Goal: Check status: Check status

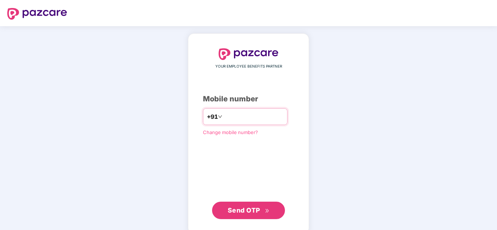
click at [234, 116] on input "number" at bounding box center [254, 117] width 60 height 12
type input "**********"
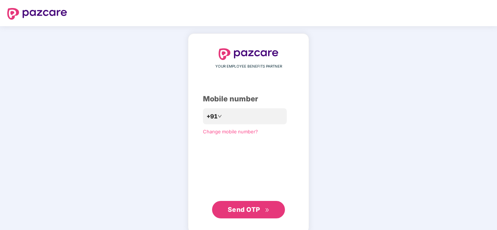
click at [249, 208] on span "Send OTP" at bounding box center [244, 210] width 32 height 8
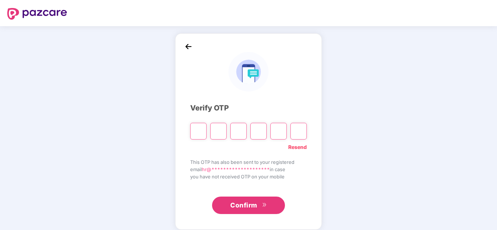
paste input "*"
type input "*"
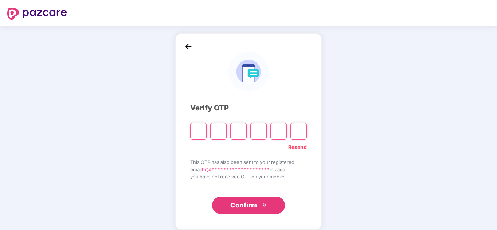
type input "*"
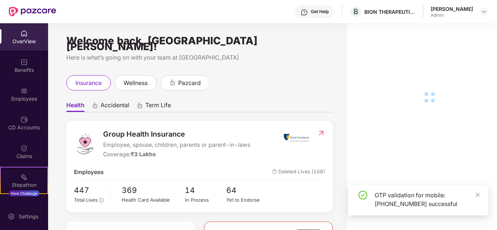
click at [22, 98] on div "Employees" at bounding box center [24, 98] width 48 height 7
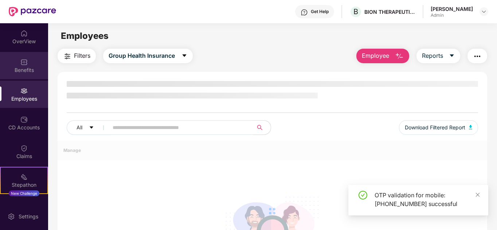
click at [24, 72] on div "Benefits" at bounding box center [24, 70] width 48 height 7
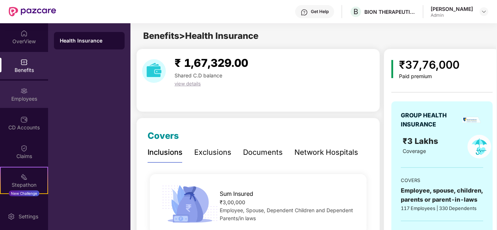
click at [25, 96] on div "Employees" at bounding box center [24, 98] width 48 height 7
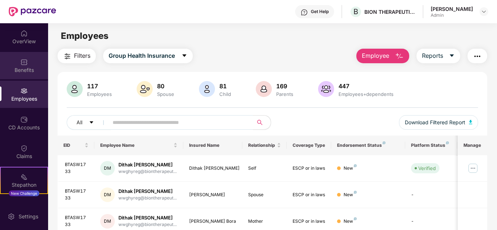
click at [20, 67] on div "Benefits" at bounding box center [24, 70] width 48 height 7
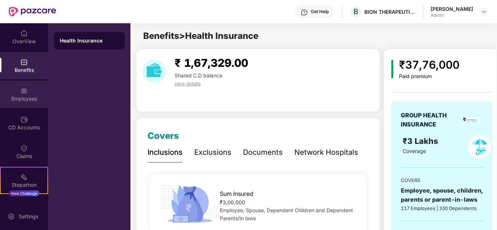
click at [24, 103] on div "Employees" at bounding box center [24, 94] width 48 height 27
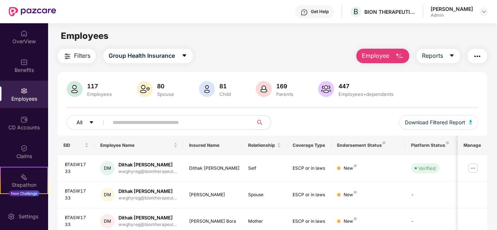
click at [91, 124] on icon "caret-down" at bounding box center [91, 122] width 5 height 5
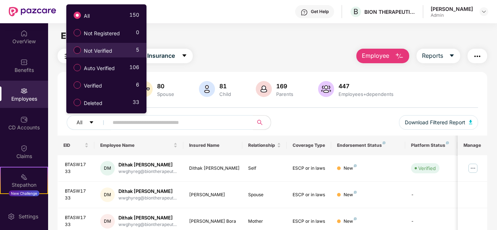
click at [117, 51] on label "Not Verified" at bounding box center [94, 50] width 49 height 12
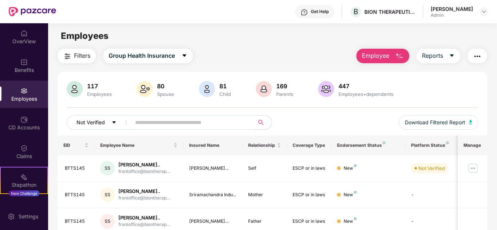
click at [104, 119] on span "Not Verified" at bounding box center [90, 123] width 28 height 8
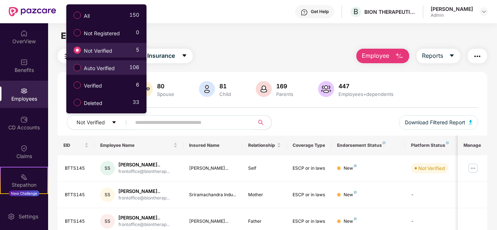
click at [114, 71] on span "Auto Verified" at bounding box center [99, 68] width 37 height 8
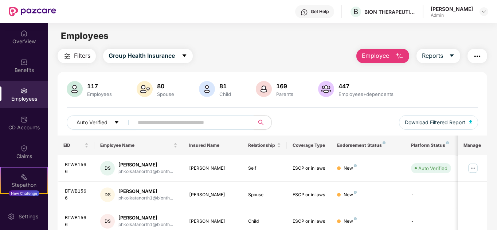
click at [25, 91] on img at bounding box center [23, 90] width 7 height 7
click at [154, 125] on input "text" at bounding box center [191, 122] width 107 height 11
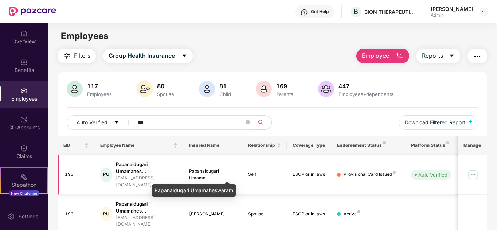
scroll to position [23, 0]
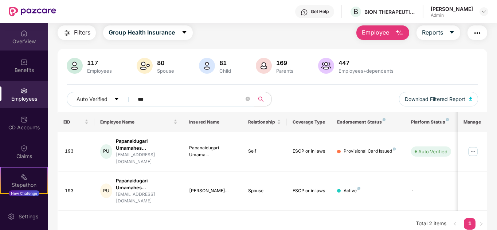
type input "***"
click at [23, 39] on div "OverView" at bounding box center [24, 41] width 48 height 7
